Goal: Information Seeking & Learning: Learn about a topic

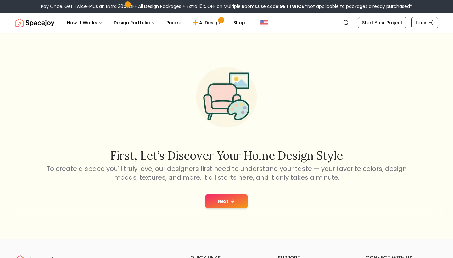
click at [231, 200] on icon at bounding box center [232, 201] width 5 height 5
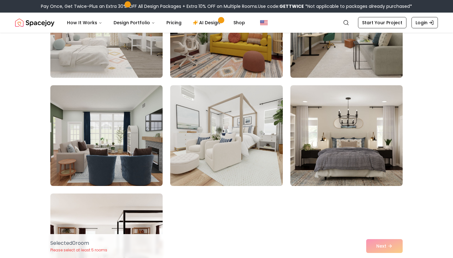
scroll to position [3463, 0]
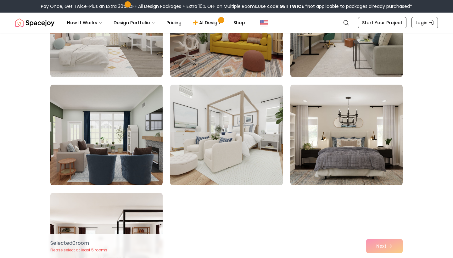
click at [242, 160] on img at bounding box center [226, 135] width 118 height 106
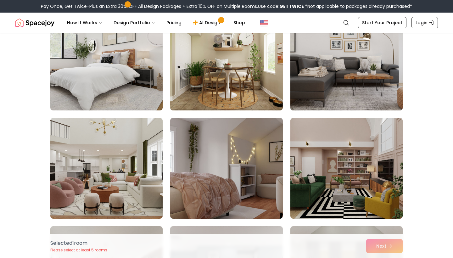
scroll to position [81, 0]
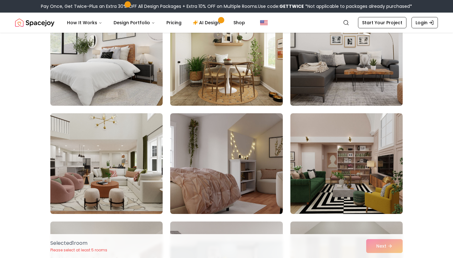
click at [353, 81] on img at bounding box center [346, 56] width 118 height 106
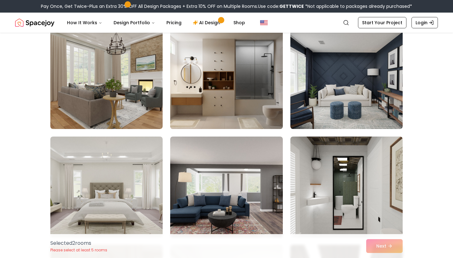
scroll to position [384, 0]
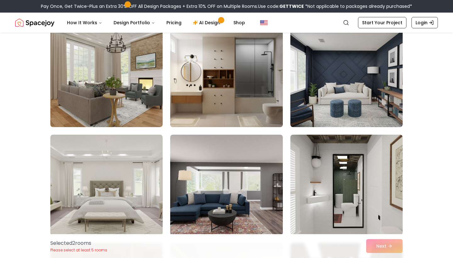
click at [238, 85] on img at bounding box center [226, 77] width 118 height 106
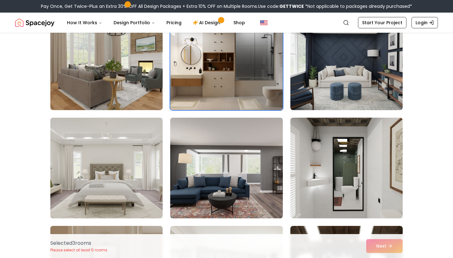
scroll to position [400, 0]
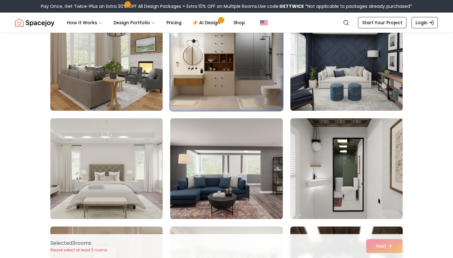
click at [105, 184] on img at bounding box center [106, 169] width 118 height 106
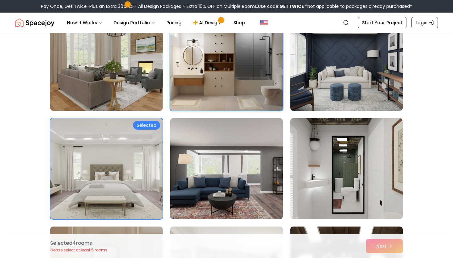
click at [379, 196] on img at bounding box center [346, 169] width 118 height 106
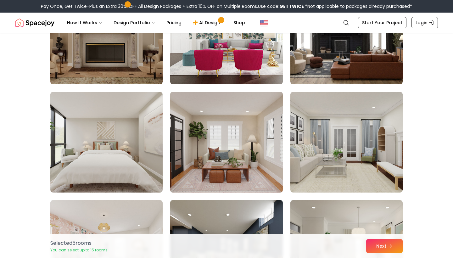
scroll to position [646, 0]
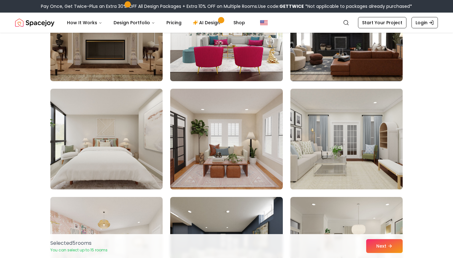
click at [363, 168] on img at bounding box center [346, 139] width 118 height 106
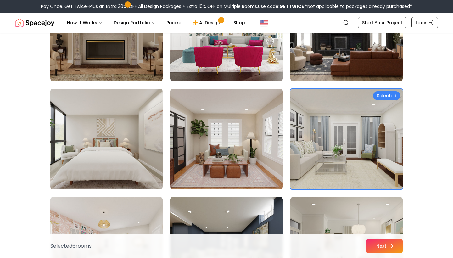
click at [391, 250] on button "Next" at bounding box center [384, 246] width 36 height 14
